Goal: Book appointment/travel/reservation

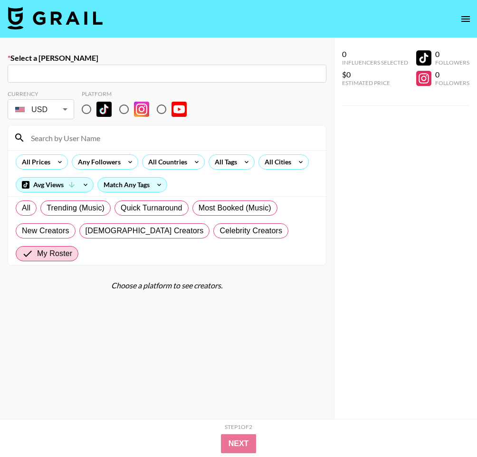
click at [56, 29] on link at bounding box center [55, 19] width 95 height 25
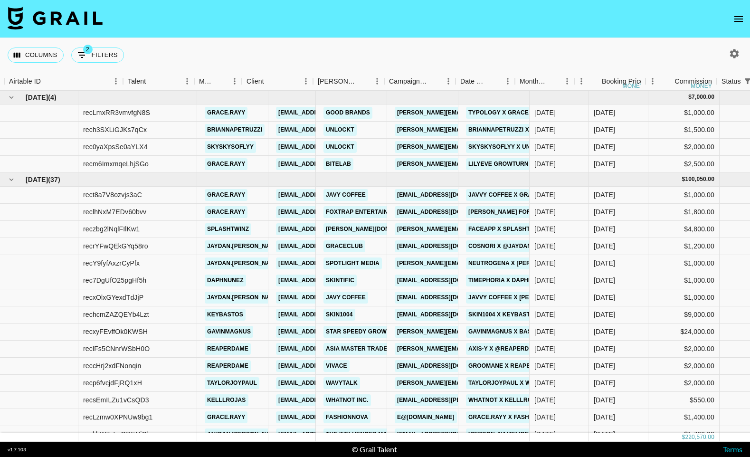
scroll to position [0, 180]
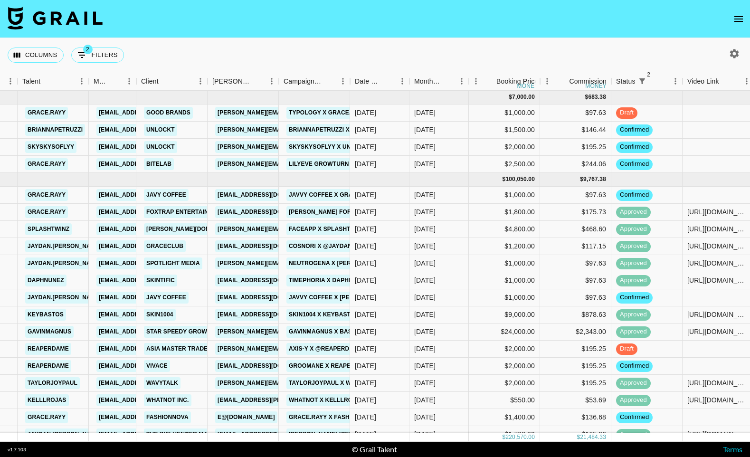
click at [476, 60] on button "button" at bounding box center [734, 54] width 16 height 16
select select "[DATE]"
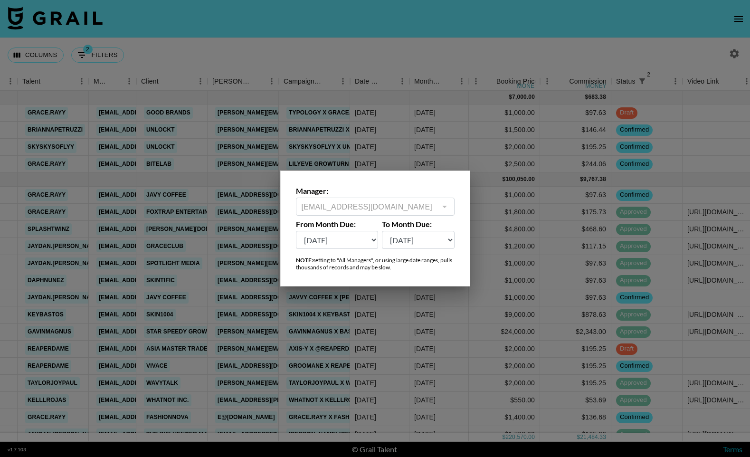
click at [476, 60] on div at bounding box center [375, 228] width 750 height 457
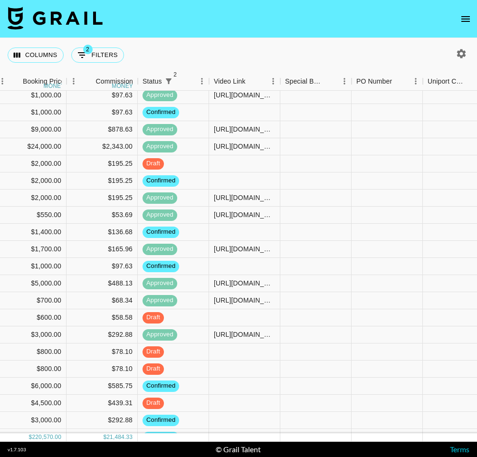
scroll to position [185, 993]
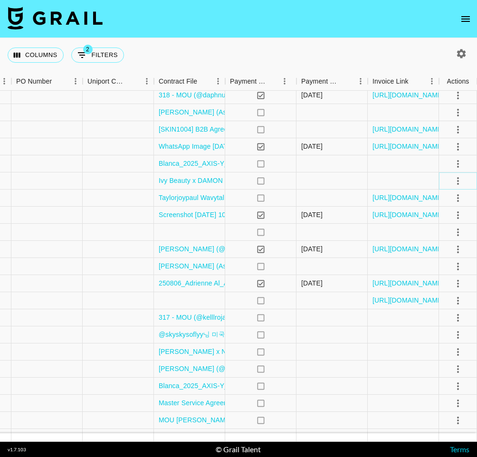
click at [460, 180] on icon "select merge strategy" at bounding box center [457, 180] width 11 height 11
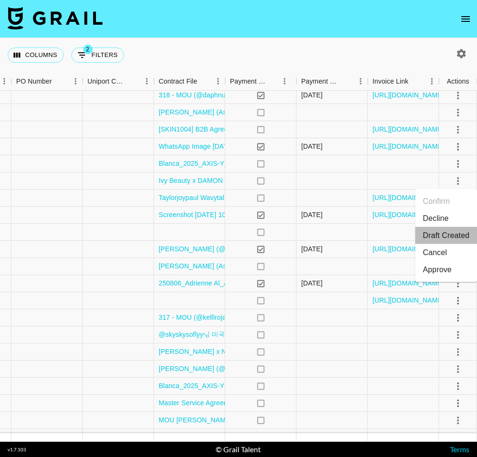
click at [444, 234] on li "Draft Created" at bounding box center [446, 235] width 62 height 17
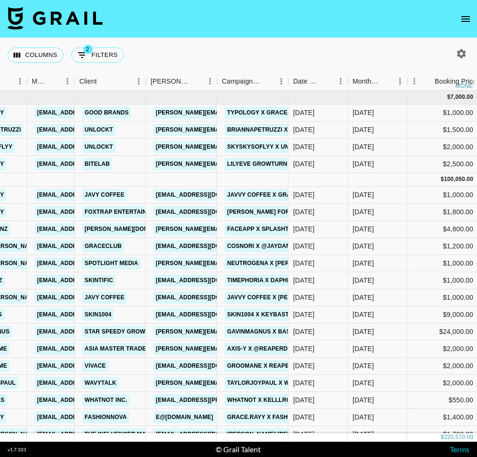
scroll to position [0, 502]
